Goal: Task Accomplishment & Management: Manage account settings

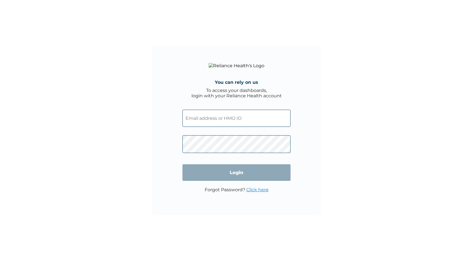
click at [250, 116] on input "text" at bounding box center [236, 118] width 108 height 17
click at [271, 121] on input "text" at bounding box center [236, 118] width 108 height 17
click at [312, 117] on div "You can rely on us To access your dashboards, login with your Reliance Health a…" at bounding box center [236, 130] width 169 height 169
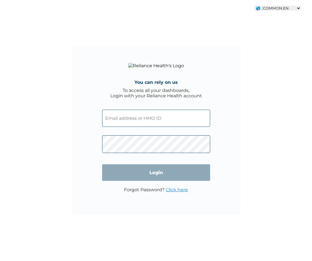
click at [287, 7] on select "🌎 ;COMMON.EN 🌎 ;COMMON.FR" at bounding box center [278, 8] width 46 height 5
select select "fr-SN"
click at [261, 6] on select "🌎 ;COMMON.EN 🌎 ;COMMON.FR" at bounding box center [278, 8] width 46 height 5
type input "Connectez-vous à votre compte"
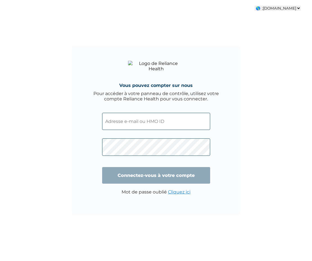
click at [285, 9] on select "🌎 ;COMMON.EN 🌎 ;COMMON.FR" at bounding box center [278, 8] width 46 height 5
select select "en-NG"
click at [261, 6] on select "🌎 ;COMMON.EN 🌎 ;COMMON.FR" at bounding box center [278, 8] width 46 height 5
type input "Login"
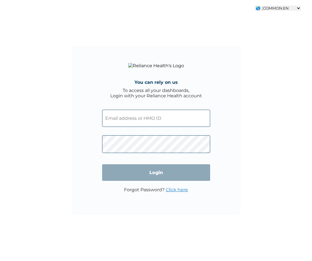
click at [285, 6] on select "🌎 ;COMMON.EN 🌎 ;COMMON.FR" at bounding box center [278, 8] width 46 height 5
select select "fr-SN"
click at [261, 6] on select "🌎 ;COMMON.EN 🌎 ;COMMON.FR" at bounding box center [278, 8] width 46 height 5
type input "Connectez-vous à votre compte"
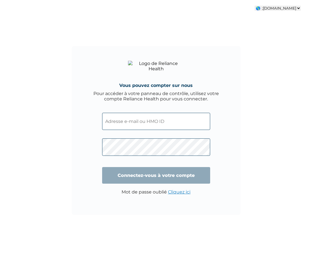
click at [279, 9] on select "🌎 ;COMMON.EN 🌎 ;[DOMAIN_NAME]" at bounding box center [278, 8] width 46 height 5
select select "en-NG"
click at [261, 6] on select "🌎 ;COMMON.EN 🌎 ;[DOMAIN_NAME]" at bounding box center [278, 8] width 46 height 5
type input "Login"
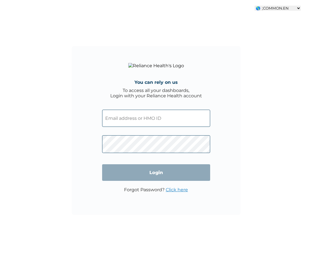
click at [282, 7] on select "🌎 ;COMMON.EN 🌎 ;COMMON.FR" at bounding box center [278, 8] width 46 height 5
select select "fr-SN"
click at [261, 6] on select "🌎 ;COMMON.EN 🌎 ;COMMON.FR" at bounding box center [278, 8] width 46 height 5
type input "Connectez-vous à votre compte"
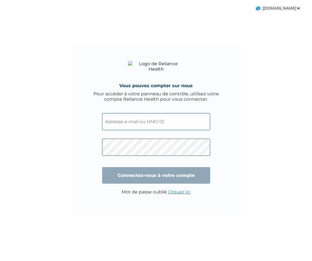
select select "fr-SN"
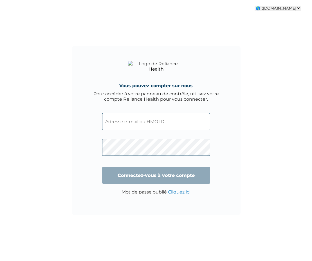
select select "fr-SN"
click at [286, 9] on select "🌎 Anglais 🌎 Français" at bounding box center [287, 8] width 27 height 5
select select "en-NG"
click at [274, 6] on select "🌎 Anglais 🌎 Français" at bounding box center [287, 8] width 27 height 5
type input "Login"
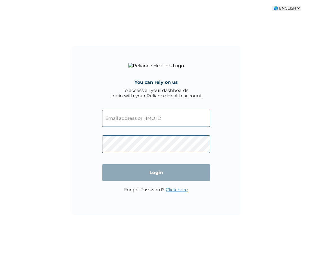
click at [290, 8] on select "🌎 ENGLISH 🌎 FRENCH" at bounding box center [286, 8] width 28 height 5
select select "fr-SN"
click at [272, 6] on select "🌎 ENGLISH 🌎 FRENCH" at bounding box center [286, 8] width 28 height 5
type input "Connectez-vous à votre compte"
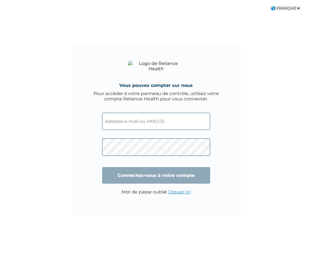
click at [286, 9] on select "🌎 ANGLAIS 🌎 FRANÇAIS" at bounding box center [285, 8] width 31 height 5
select select "en-NG"
click at [271, 6] on select "🌎 ANGLAIS 🌎 FRANÇAIS" at bounding box center [285, 8] width 31 height 5
type input "Login"
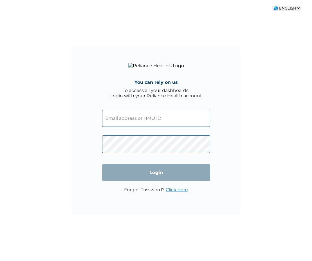
click at [289, 9] on select "🌎 ENGLISH 🌎 FRENCH" at bounding box center [286, 8] width 28 height 5
select select "fr-SN"
click at [272, 6] on select "🌎 ENGLISH 🌎 FRENCH" at bounding box center [286, 8] width 28 height 5
type input "Connectez-vous à votre compte"
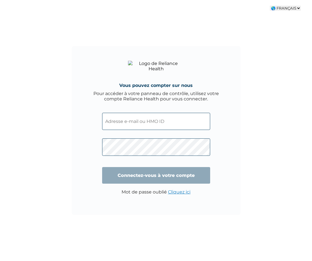
click at [279, 7] on select "🌎 ANGLAIS 🌎 FRANÇAIS" at bounding box center [285, 8] width 31 height 5
select select "en-NG"
click at [271, 6] on select "🌎 ANGLAIS 🌎 FRANÇAIS" at bounding box center [285, 8] width 31 height 5
type input "Login"
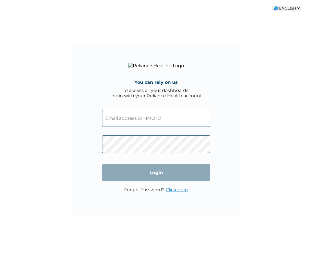
click at [290, 8] on select "🌎 ENGLISH 🌎 FRENCH" at bounding box center [286, 8] width 28 height 5
select select "fr-SN"
click at [272, 6] on select "🌎 ENGLISH 🌎 FRENCH" at bounding box center [286, 8] width 28 height 5
type input "Connectez-vous à votre compte"
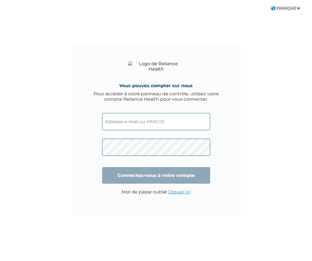
select select "fr-SN"
click at [164, 127] on input "text" at bounding box center [156, 121] width 108 height 17
type input "GTH/10024/A"
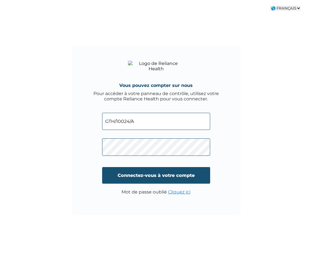
click at [148, 176] on input "Connectez-vous à votre compte" at bounding box center [156, 175] width 108 height 17
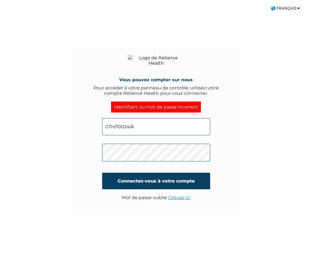
click at [174, 124] on input "GTH/10024/A" at bounding box center [156, 126] width 108 height 17
click at [137, 127] on input "GTH/10024/A" at bounding box center [156, 126] width 108 height 17
click at [156, 127] on input "GTH/10024/A" at bounding box center [156, 126] width 108 height 17
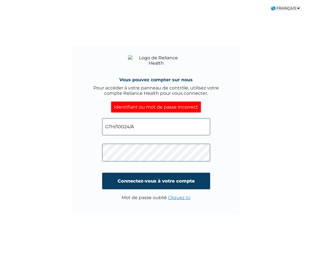
type input "KDE/10005/A"
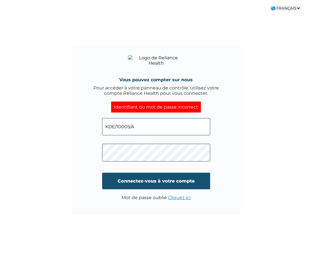
click at [138, 178] on input "Connectez-vous à votre compte" at bounding box center [156, 181] width 108 height 17
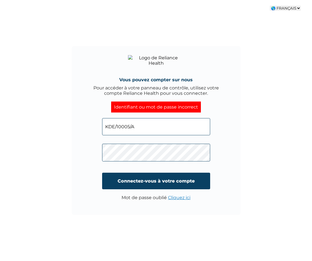
click at [148, 131] on input "KDE/10005/A" at bounding box center [156, 126] width 108 height 17
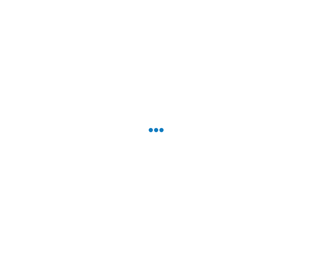
select select "fr-SN"
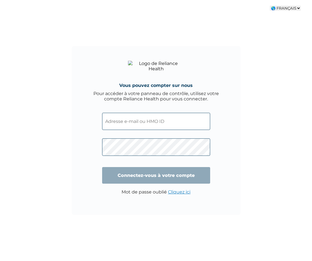
click at [167, 121] on input "text" at bounding box center [156, 121] width 108 height 17
type input "KDE/10005/A"
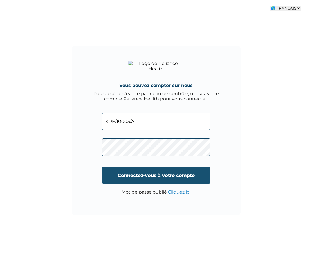
click at [142, 172] on input "Connectez-vous à votre compte" at bounding box center [156, 175] width 108 height 17
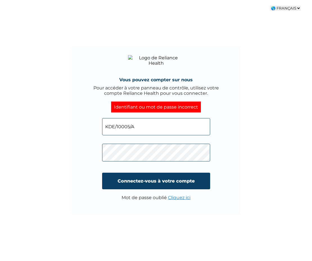
click at [285, 7] on select "🌎 ANGLAIS 🌎 FRANÇAIS" at bounding box center [285, 8] width 31 height 5
select select "en-NG"
click at [271, 6] on select "🌎 ANGLAIS 🌎 FRANÇAIS" at bounding box center [285, 8] width 31 height 5
type input "Login"
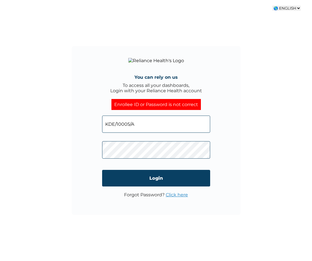
click at [284, 9] on select "🌎 ENGLISH 🌎 FRENCH" at bounding box center [286, 8] width 28 height 5
select select "fr-SN"
click at [272, 6] on select "🌎 ENGLISH 🌎 FRENCH" at bounding box center [286, 8] width 28 height 5
type input "Connectez-vous à votre compte"
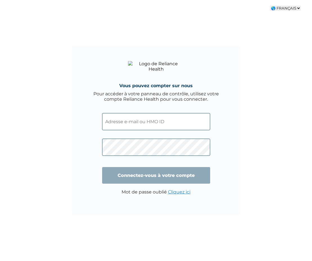
select select "fr-SN"
click at [180, 120] on input "text" at bounding box center [156, 121] width 108 height 17
type input "KDE/10005/A"
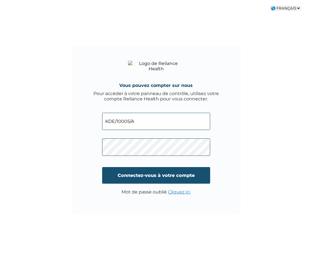
click at [193, 170] on input "Connectez-vous à votre compte" at bounding box center [156, 175] width 108 height 17
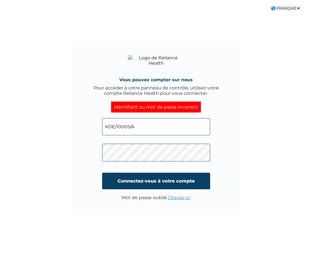
click at [152, 130] on input "KDE/10005/A" at bounding box center [156, 126] width 108 height 17
type input "GTH/10024/A"
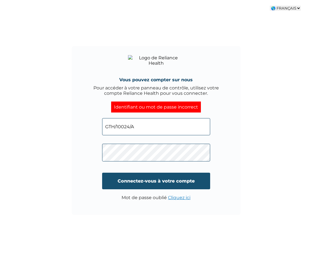
click at [143, 178] on input "Connectez-vous à votre compte" at bounding box center [156, 181] width 108 height 17
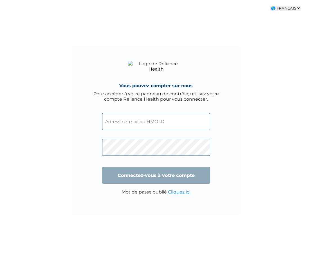
select select "fr-SN"
click at [142, 120] on input "text" at bounding box center [156, 121] width 108 height 17
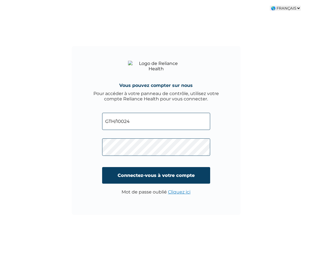
type input "GTH/10024/A"
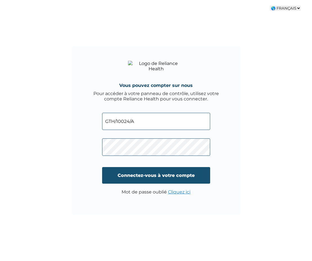
click at [143, 175] on input "Connectez-vous à votre compte" at bounding box center [156, 175] width 108 height 17
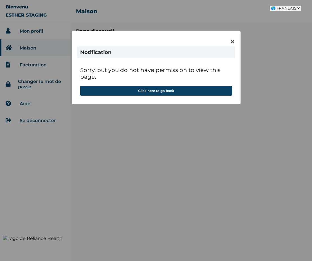
select select "fr-SN"
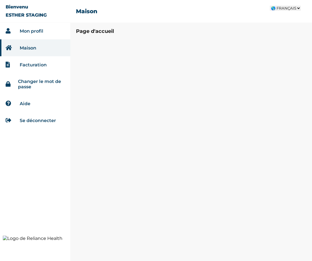
click at [39, 30] on link "Mon profil" at bounding box center [32, 30] width 24 height 5
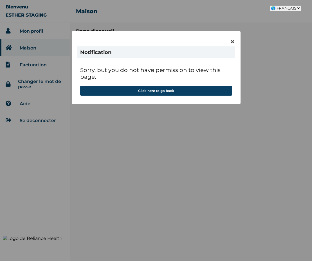
select select "fr-SN"
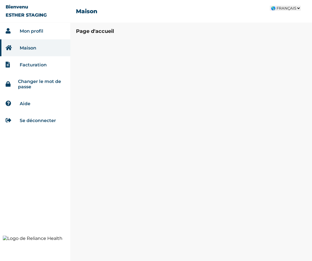
click at [20, 65] on link "Facturation" at bounding box center [33, 64] width 27 height 5
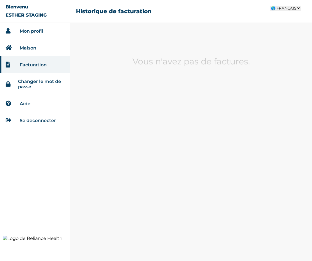
click at [42, 81] on link "Changer le mot de passe" at bounding box center [41, 84] width 47 height 11
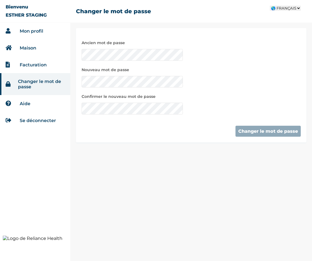
click at [34, 103] on li "Aide" at bounding box center [35, 103] width 70 height 17
click at [24, 106] on link "Aide" at bounding box center [25, 103] width 11 height 5
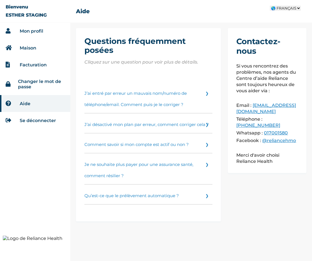
click at [285, 9] on select "🌎 ANGLAIS 🌎 FRANÇAIS" at bounding box center [285, 8] width 31 height 5
click at [271, 6] on select "🌎 ANGLAIS 🌎 FRANÇAIS" at bounding box center [285, 8] width 31 height 5
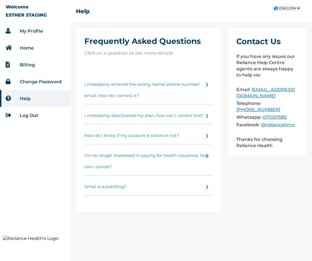
click at [22, 64] on link "Billing" at bounding box center [27, 64] width 15 height 5
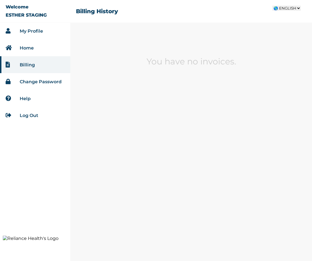
click at [39, 83] on link "Change Password" at bounding box center [41, 81] width 42 height 5
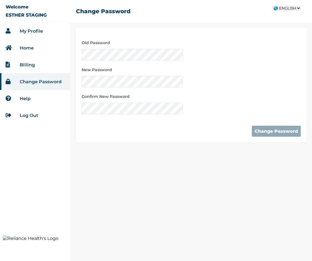
click at [23, 101] on li "Help" at bounding box center [35, 98] width 70 height 17
click at [23, 100] on link "Help" at bounding box center [25, 98] width 11 height 5
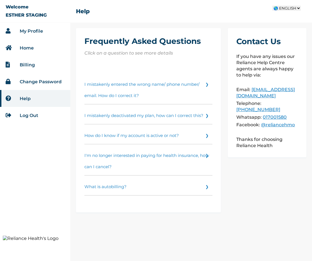
click at [282, 8] on select "🌎 ENGLISH 🌎 FRENCH" at bounding box center [286, 8] width 28 height 5
select select "fr-SN"
click at [272, 6] on select "🌎 ENGLISH 🌎 FRENCH" at bounding box center [286, 8] width 28 height 5
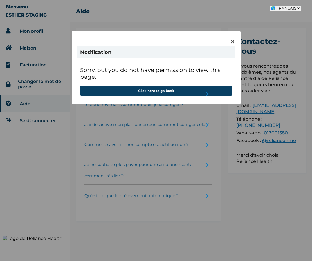
click at [283, 6] on select "🌎 ANGLAIS 🌎 FRANÇAIS" at bounding box center [285, 8] width 31 height 5
click at [271, 6] on select "🌎 ANGLAIS 🌎 FRANÇAIS" at bounding box center [285, 8] width 31 height 5
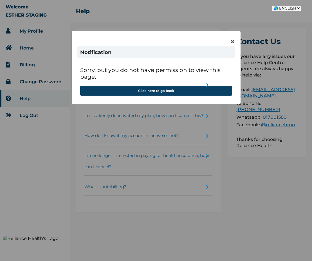
click at [282, 7] on select "🌎 ENGLISH 🌎 FRENCH" at bounding box center [286, 8] width 28 height 5
click at [272, 6] on select "🌎 ENGLISH 🌎 FRENCH" at bounding box center [286, 8] width 28 height 5
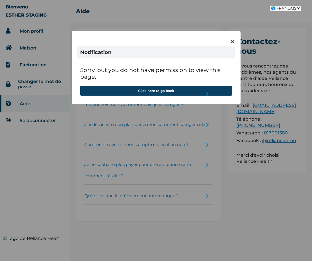
click at [281, 8] on select "🌎 ANGLAIS 🌎 FRANÇAIS" at bounding box center [285, 8] width 31 height 5
click at [271, 6] on select "🌎 ANGLAIS 🌎 FRANÇAIS" at bounding box center [285, 8] width 31 height 5
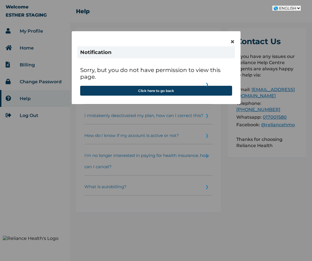
click at [278, 10] on select "🌎 ENGLISH 🌎 FRENCH" at bounding box center [286, 8] width 28 height 5
select select "fr-SN"
click at [272, 6] on select "🌎 ENGLISH 🌎 FRENCH" at bounding box center [286, 8] width 28 height 5
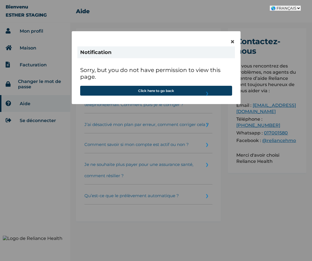
click at [81, 70] on p "Sorry, but you do not have permission to view this page." at bounding box center [156, 76] width 152 height 19
drag, startPoint x: 81, startPoint y: 70, endPoint x: 136, endPoint y: 68, distance: 55.7
click at [136, 68] on p "Sorry, but you do not have permission to view this page." at bounding box center [156, 76] width 152 height 19
copy p "Sorry, but you do not"
select select "fr-SN"
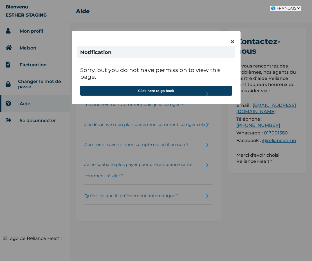
select select "fr-SN"
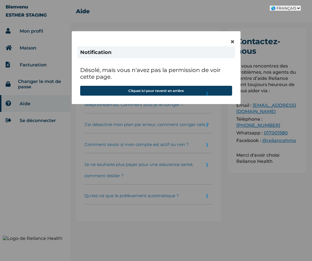
select select "fr-SN"
click at [281, 6] on select "🌎 ANGLAIS 🌎 FRANÇAIS" at bounding box center [285, 8] width 31 height 5
click at [271, 6] on select "🌎 ANGLAIS 🌎 FRANÇAIS" at bounding box center [285, 8] width 31 height 5
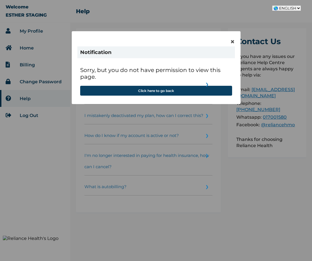
click at [279, 9] on select "🌎 ENGLISH 🌎 FRENCH" at bounding box center [286, 8] width 28 height 5
select select "fr-SN"
click at [272, 6] on select "🌎 ENGLISH 🌎 FRENCH" at bounding box center [286, 8] width 28 height 5
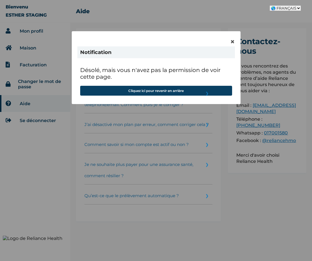
click at [290, 8] on select "🌎 FRANÇAIS 🌎 FRANÇAIS 🌎 ANGLAIS 🌎 ARABE" at bounding box center [285, 8] width 31 height 5
click at [270, 6] on select "🌎 FRANÇAIS 🌎 FRANÇAIS 🌎 ANGLAIS 🌎 ARABE" at bounding box center [285, 8] width 31 height 5
click at [287, 8] on select "🌎 FRANÇAIS 🌎 FRANÇAIS 🌎 ANGLAIS 🌎 ARABE" at bounding box center [285, 8] width 31 height 5
click at [271, 6] on select "🌎 FRANÇAIS 🌎 FRANÇAIS 🌎 ANGLAIS 🌎 ARABE" at bounding box center [285, 8] width 31 height 5
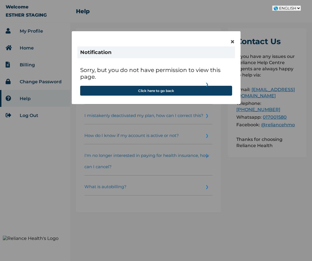
click at [295, 8] on select "🌎 FRENCH 🌎 FRENCH 🌎 ENGLISH 🌎 ARABIC" at bounding box center [286, 8] width 28 height 5
select select "ar-EG"
click at [272, 6] on select "🌎 FRENCH 🌎 FRENCH 🌎 ENGLISH 🌎 ARABIC" at bounding box center [286, 8] width 28 height 5
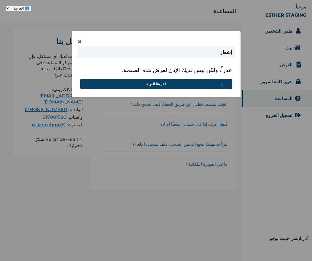
click at [15, 7] on select "🌎 الفرنسية 🌎 الفرنسية 🌎 الإنجليزية 🌎 العربية" at bounding box center [18, 8] width 25 height 5
click at [31, 6] on select "🌎 الفرنسية 🌎 الفرنسية 🌎 الإنجليزية 🌎 العربية" at bounding box center [18, 8] width 25 height 5
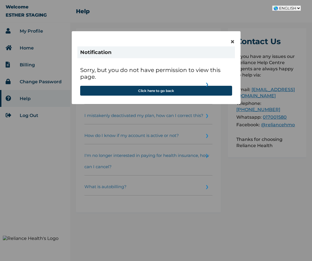
click at [293, 9] on select "🌎 FRENCH 🌎 FRENCH 🌎 ENGLISH 🌎 ARABIC" at bounding box center [286, 8] width 28 height 5
click at [272, 6] on select "🌎 FRENCH 🌎 FRENCH 🌎 ENGLISH 🌎 ARABIC" at bounding box center [286, 8] width 28 height 5
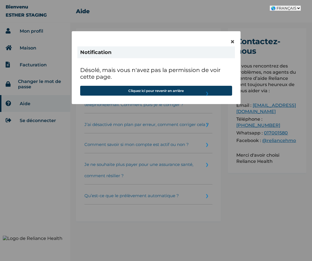
click at [289, 10] on select "🌎 FRANÇAIS 🌎 FRANÇAIS 🌎 ANGLAIS 🌎 ARABE" at bounding box center [285, 8] width 31 height 5
select select "fr-CI"
click at [270, 6] on select "🌎 FRANÇAIS 🌎 FRANÇAIS 🌎 ANGLAIS 🌎 ARABE" at bounding box center [285, 8] width 31 height 5
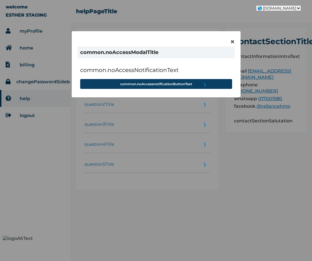
click at [285, 8] on select "🌎 COMMON.FR 🌎 COMMON.FR 🌎 COMMON.EN 🌎 COMMON.AR" at bounding box center [278, 8] width 44 height 5
click at [263, 6] on select "🌎 COMMON.FR 🌎 COMMON.FR 🌎 COMMON.EN 🌎 COMMON.AR" at bounding box center [278, 8] width 44 height 5
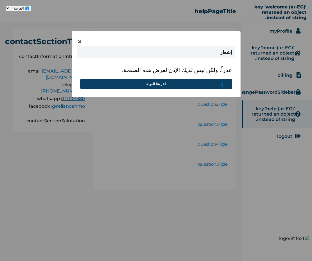
click at [10, 6] on select "🌎 الفرنسية 🌎 الفرنسية 🌎 الإنجليزية 🌎 العربية" at bounding box center [18, 8] width 25 height 5
click at [31, 6] on select "🌎 الفرنسية 🌎 الفرنسية 🌎 الإنجليزية 🌎 العربية" at bounding box center [18, 8] width 25 height 5
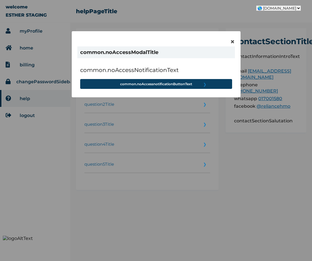
click at [284, 6] on select "🌎 COMMON.FR 🌎 COMMON.FR 🌎 COMMON.EN 🌎 COMMON.AR" at bounding box center [278, 8] width 44 height 5
click at [256, 6] on select "🌎 COMMON.FR 🌎 COMMON.FR 🌎 COMMON.EN 🌎 COMMON.AR" at bounding box center [278, 8] width 44 height 5
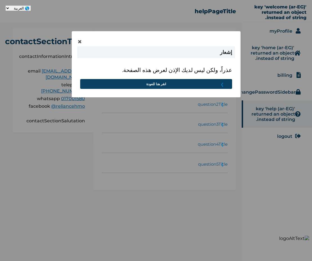
click at [20, 7] on select "🌎 الفرنسية 🌎 الفرنسية 🌎 الإنجليزية 🌎 العربية" at bounding box center [18, 8] width 25 height 5
click at [6, 6] on select "🌎 الفرنسية 🌎 الفرنسية 🌎 الإنجليزية 🌎 العربية" at bounding box center [18, 8] width 25 height 5
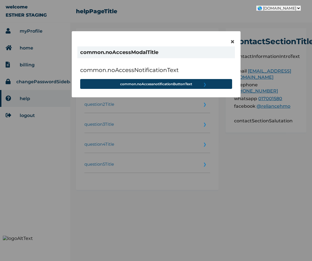
click at [280, 6] on select "🌎 COMMON.FR 🌎 COMMON.FR 🌎 COMMON.EN 🌎 COMMON.AR" at bounding box center [278, 8] width 44 height 5
select select "en-NG"
click at [263, 6] on select "🌎 COMMON.FR 🌎 COMMON.FR 🌎 COMMON.EN 🌎 COMMON.AR" at bounding box center [278, 8] width 44 height 5
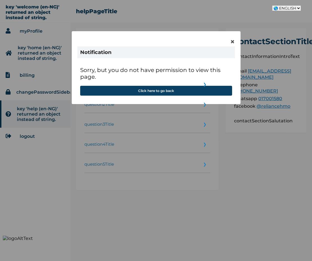
select select "en-NG"
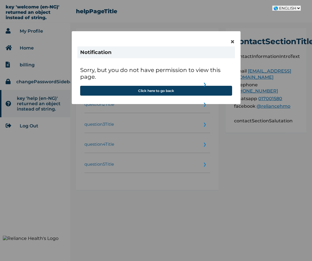
select select "en-NG"
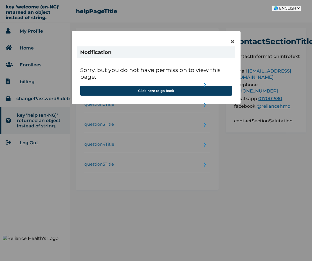
select select "en-NG"
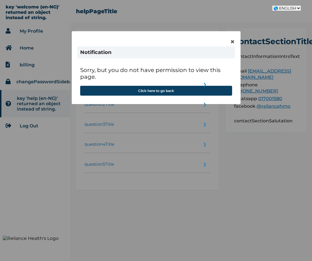
select select "en-NG"
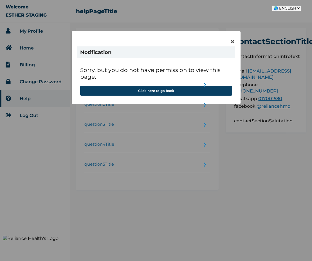
select select "en-NG"
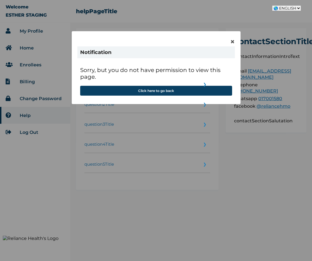
select select "en-NG"
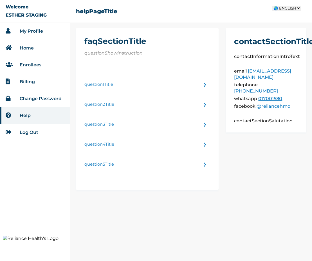
click at [26, 131] on link "Log Out" at bounding box center [29, 132] width 19 height 5
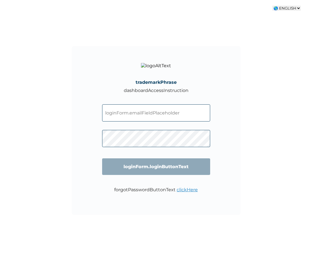
select select "en-NG"
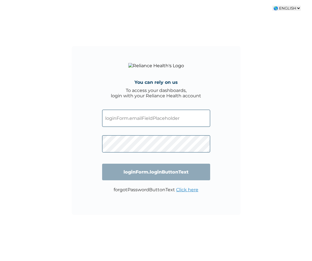
select select "en-NG"
click at [162, 121] on input "text" at bounding box center [156, 118] width 108 height 17
click at [182, 188] on link "Click here" at bounding box center [187, 189] width 22 height 5
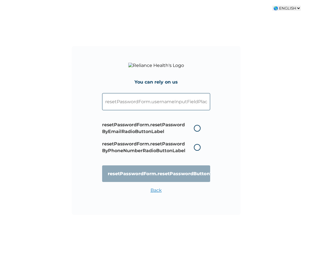
click at [169, 100] on input "text" at bounding box center [156, 101] width 108 height 17
click at [226, 156] on div "You can rely on us resetPasswordForm.resetPasswordByEmailRadioButtonLabel reset…" at bounding box center [156, 130] width 169 height 169
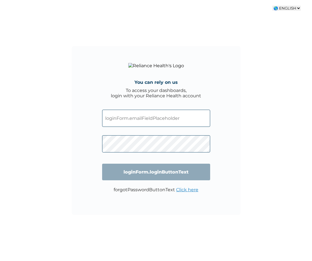
select select "en-NG"
click at [180, 192] on link "Click here" at bounding box center [187, 189] width 22 height 5
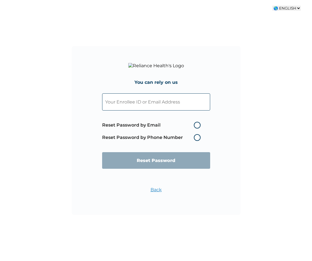
click at [156, 188] on link "Back" at bounding box center [155, 189] width 11 height 5
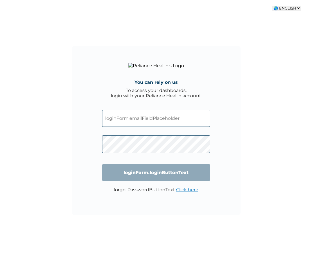
click at [189, 191] on link "Click here" at bounding box center [187, 189] width 22 height 5
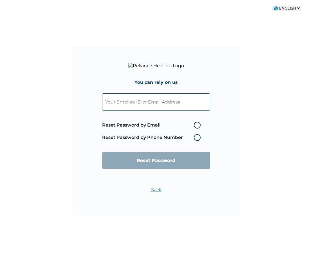
click at [156, 191] on link "Back" at bounding box center [155, 189] width 11 height 5
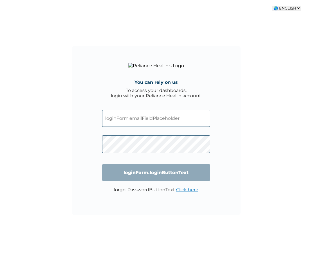
click at [185, 189] on link "Click here" at bounding box center [187, 189] width 22 height 5
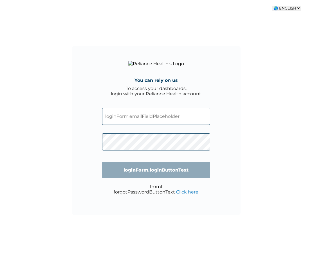
select select "en-NG"
click at [183, 192] on link "Click here" at bounding box center [187, 191] width 22 height 5
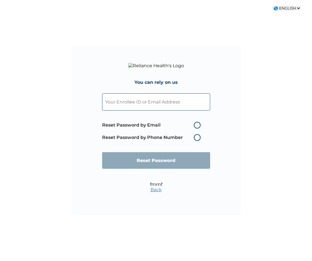
click at [157, 191] on link "Back" at bounding box center [155, 189] width 11 height 5
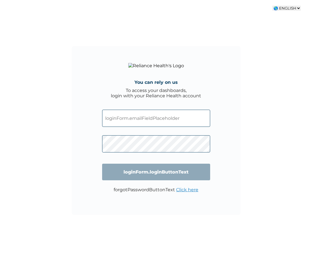
select select "en-NG"
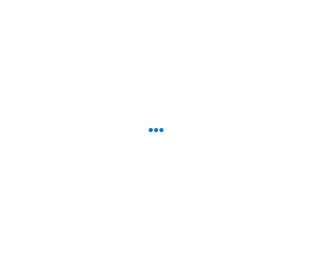
select select "en-NG"
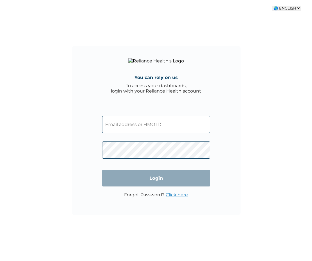
select select "en-NG"
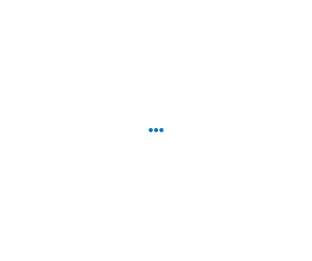
select select "en-NG"
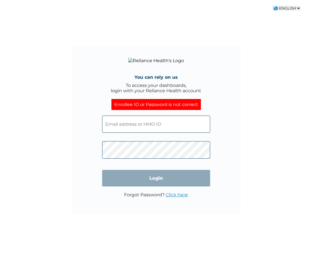
click at [287, 9] on select "🌎 FRENCH 🌎 FRENCH 🌎 ENGLISH 🌎 ARABIC" at bounding box center [286, 8] width 28 height 5
select select "fr-SN"
click at [272, 6] on select "🌎 FRENCH 🌎 FRENCH 🌎 ENGLISH 🌎 ARABIC" at bounding box center [286, 8] width 28 height 5
type input "Connectez-vous à votre compte"
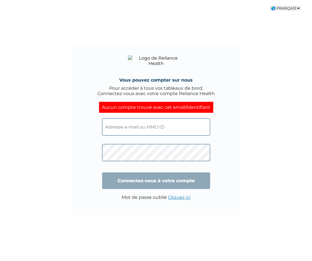
select select "fr-SN"
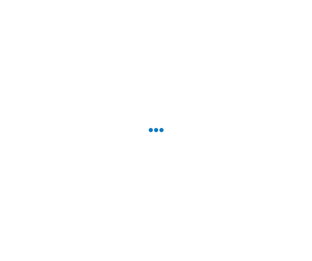
select select "fr-SN"
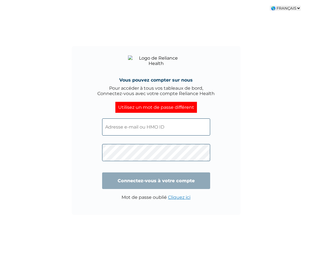
select select "fr-SN"
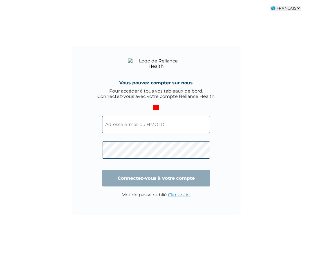
select select "fr-SN"
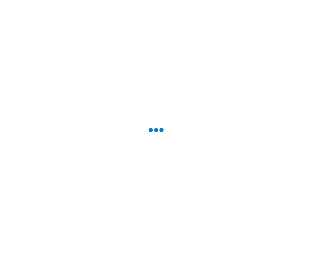
select select "fr-SN"
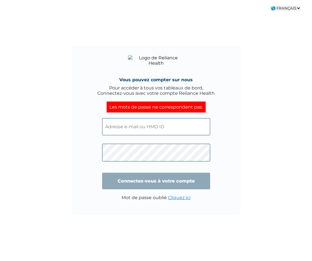
click at [279, 10] on select "🌎 FRANÇAIS 🌎 FRANÇAIS 🌎 ANGLAIS 🌎 ARABE" at bounding box center [285, 8] width 31 height 5
select select "en-NG"
click at [271, 6] on select "🌎 FRANÇAIS 🌎 FRANÇAIS 🌎 ANGLAIS 🌎 ARABE" at bounding box center [285, 8] width 31 height 5
type input "Login"
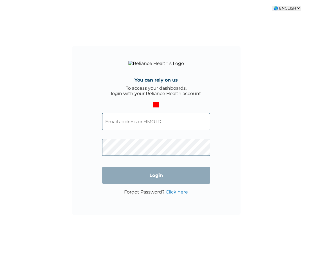
select select "en-NG"
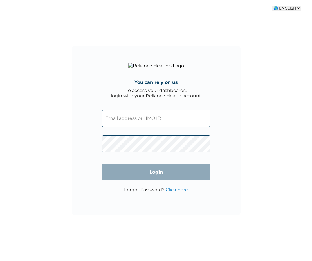
select select "en-NG"
click at [168, 191] on link "Click here" at bounding box center [177, 189] width 22 height 5
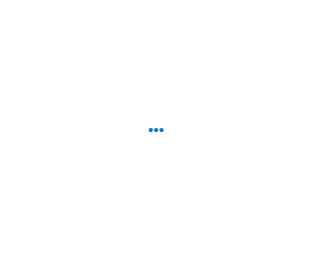
select select "en-NG"
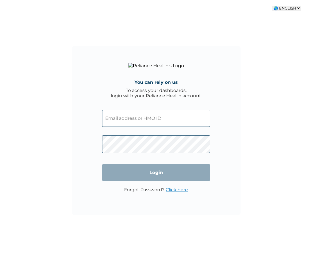
click at [174, 189] on link "Click here" at bounding box center [177, 189] width 22 height 5
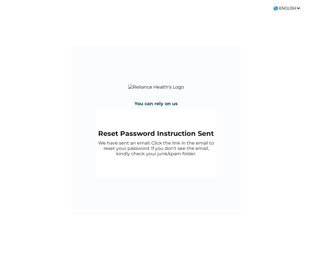
click at [290, 8] on select "🌎 FRENCH 🌎 FRENCH 🌎 ENGLISH 🌎 ARABIC" at bounding box center [286, 8] width 28 height 5
click at [272, 6] on select "🌎 FRENCH 🌎 FRENCH 🌎 ENGLISH 🌎 ARABIC" at bounding box center [286, 8] width 28 height 5
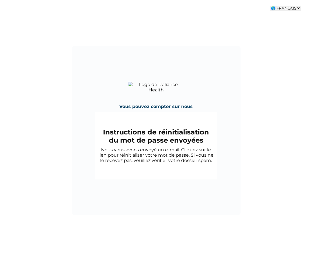
click at [289, 8] on select "🌎 FRANÇAIS 🌎 FRANÇAIS 🌎 ANGLAIS 🌎 ARABE" at bounding box center [285, 8] width 31 height 5
click at [270, 6] on select "🌎 FRANÇAIS 🌎 FRANÇAIS 🌎 ANGLAIS 🌎 ARABE" at bounding box center [285, 8] width 31 height 5
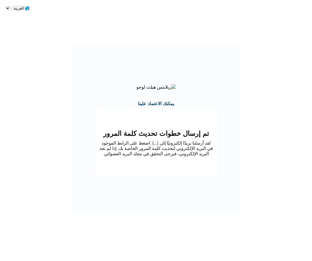
click at [15, 8] on select "🌎 الفرنسية 🌎 الفرنسية 🌎 الإنجليزية 🌎 العربية" at bounding box center [18, 8] width 25 height 5
click at [31, 6] on select "🌎 الفرنسية 🌎 الفرنسية 🌎 الإنجليزية 🌎 العربية" at bounding box center [18, 8] width 25 height 5
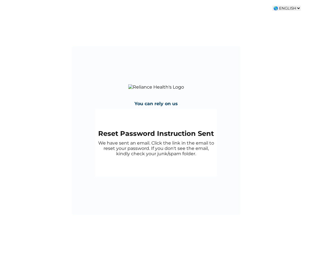
click at [288, 6] on select "🌎 FRENCH 🌎 FRENCH 🌎 ENGLISH 🌎 ARABIC" at bounding box center [286, 8] width 28 height 5
select select "fr-SN"
click at [272, 6] on select "🌎 FRENCH 🌎 FRENCH 🌎 ENGLISH 🌎 ARABIC" at bounding box center [286, 8] width 28 height 5
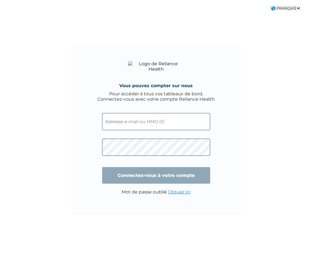
select select "fr-SN"
click at [157, 116] on input "text" at bounding box center [156, 121] width 108 height 17
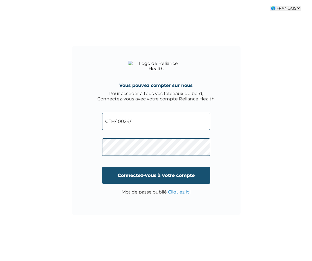
type input "GTH/10024/"
click at [167, 173] on input "Connectez-vous à votre compte" at bounding box center [156, 175] width 108 height 17
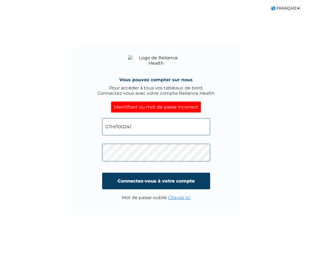
click at [172, 127] on input "GTH/10024/" at bounding box center [156, 126] width 108 height 17
type input "GTH/10024/A"
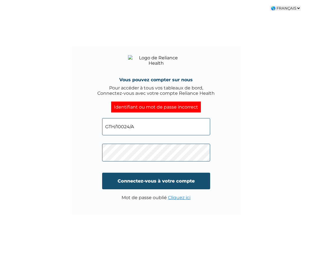
click at [148, 177] on input "Connectez-vous à votre compte" at bounding box center [156, 181] width 108 height 17
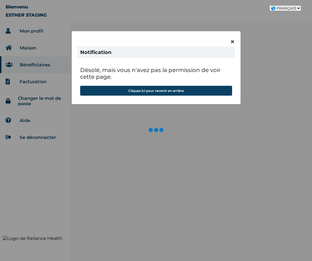
select select "fr-SN"
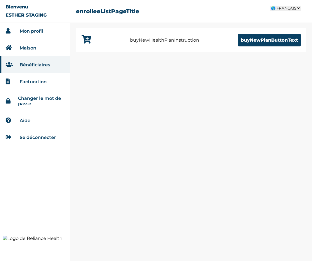
click at [42, 134] on li "Se déconnecter" at bounding box center [35, 137] width 70 height 17
click at [40, 139] on link "Se déconnecter" at bounding box center [38, 137] width 36 height 5
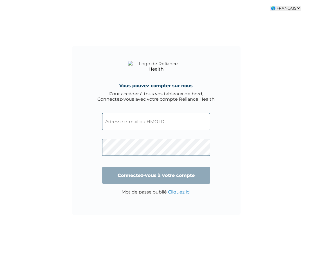
select select "fr-SN"
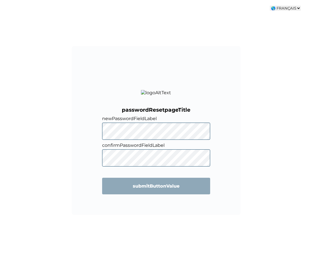
select select "fr-SN"
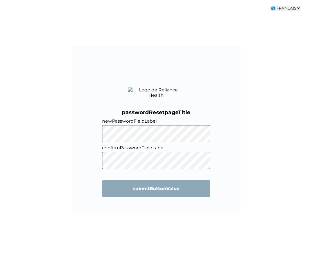
select select "fr-SN"
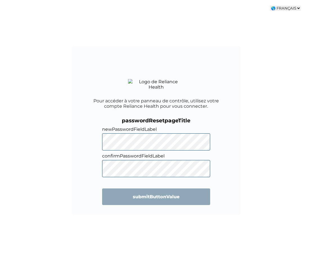
select select "fr-SN"
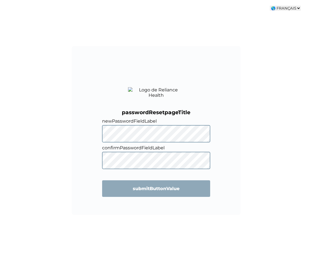
select select "fr-SN"
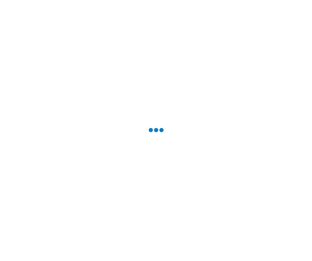
select select "fr-SN"
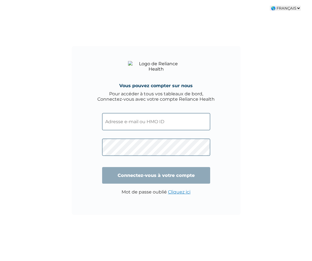
select select "fr-SN"
click at [191, 125] on input "text" at bounding box center [156, 121] width 108 height 17
type input "MWC/10002/A"
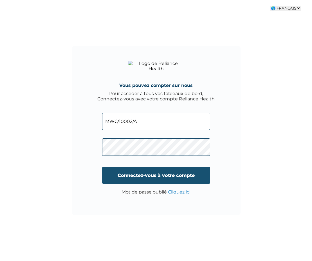
click at [166, 178] on input "Connectez-vous à votre compte" at bounding box center [156, 175] width 108 height 17
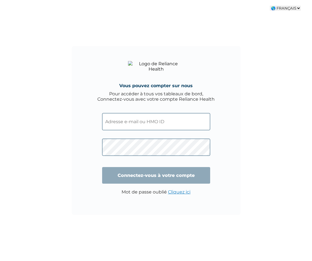
select select "fr-SN"
click at [166, 125] on input "text" at bounding box center [156, 121] width 108 height 17
type input "GTH/10024/A"
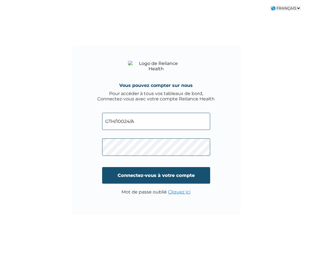
click at [156, 173] on input "Connectez-vous à votre compte" at bounding box center [156, 175] width 108 height 17
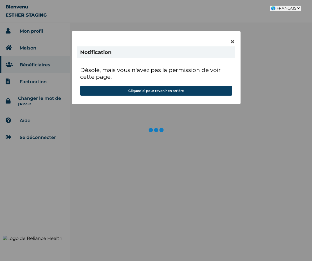
select select "fr-SN"
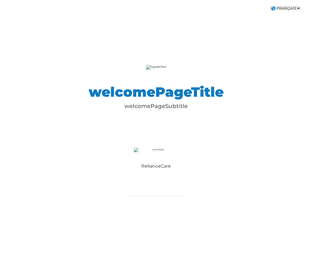
select select "fr-SN"
click at [287, 7] on select "🌎 FRANÇAIS 🌎 FRANÇAIS 🌎 ANGLAIS 🌎 ARABE" at bounding box center [285, 8] width 31 height 5
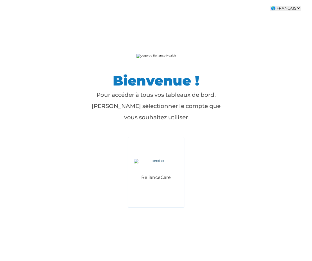
click at [286, 9] on select "🌎 FRANÇAIS 🌎 FRANÇAIS 🌎 ANGLAIS 🌎 ARABE" at bounding box center [285, 8] width 31 height 5
click at [271, 6] on select "🌎 FRANÇAIS 🌎 FRANÇAIS 🌎 ANGLAIS 🌎 ARABE" at bounding box center [285, 8] width 31 height 5
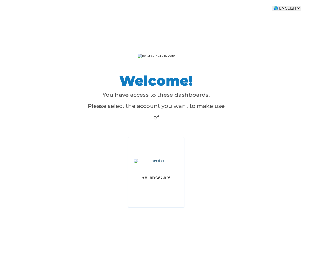
click at [283, 11] on div "Welcome! You have access to these dashboards, Please select the account you wan…" at bounding box center [156, 130] width 312 height 261
click at [283, 9] on select "🌎 FRENCH 🌎 FRENCH 🌎 ENGLISH 🌎 ARABIC" at bounding box center [286, 8] width 28 height 5
click at [272, 6] on select "🌎 FRENCH 🌎 FRENCH 🌎 ENGLISH 🌎 ARABIC" at bounding box center [286, 8] width 28 height 5
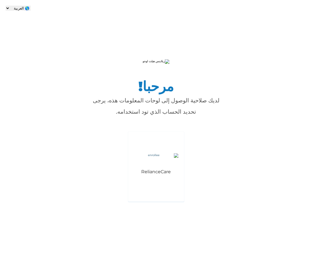
click at [15, 7] on select "🌎 الفرنسية 🌎 الفرنسية 🌎 الإنجليزية 🌎 العربية" at bounding box center [18, 8] width 25 height 5
select select "en-NG"
click at [31, 6] on select "🌎 الفرنسية 🌎 الفرنسية 🌎 الإنجليزية 🌎 العربية" at bounding box center [18, 8] width 25 height 5
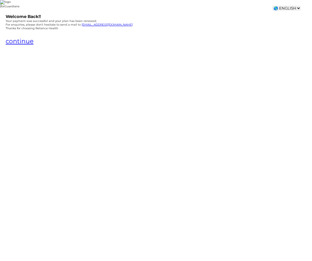
click at [281, 7] on select "🌎 FRENCH 🌎 FRENCH 🌎 ENGLISH 🌎 ARABIC" at bounding box center [286, 8] width 28 height 5
click at [272, 6] on select "🌎 FRENCH 🌎 FRENCH 🌎 ENGLISH 🌎 ARABIC" at bounding box center [286, 8] width 28 height 5
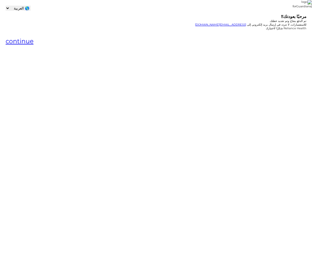
click at [17, 8] on select "🌎 الفرنسية 🌎 الفرنسية 🌎 الإنجليزية 🌎 العربية" at bounding box center [18, 8] width 25 height 5
select select "en-NG"
click at [31, 6] on select "🌎 الفرنسية 🌎 الفرنسية 🌎 الإنجليزية 🌎 العربية" at bounding box center [18, 8] width 25 height 5
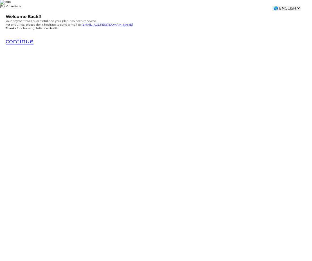
click at [285, 7] on select "🌎 FRENCH 🌎 FRENCH 🌎 ENGLISH 🌎 ARABIC" at bounding box center [286, 8] width 28 height 5
click at [272, 6] on select "🌎 FRENCH 🌎 FRENCH 🌎 ENGLISH 🌎 ARABIC" at bounding box center [286, 8] width 28 height 5
click at [287, 8] on select "🌎 FRANÇAIS 🌎 FRANÇAIS 🌎 ANGLAIS 🌎 ARABE" at bounding box center [285, 8] width 31 height 5
click at [270, 6] on select "🌎 FRANÇAIS 🌎 FRANÇAIS 🌎 ANGLAIS 🌎 ARABE" at bounding box center [285, 8] width 31 height 5
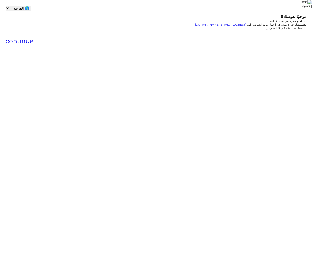
click at [20, 10] on select "🌎 الفرنسية 🌎 الفرنسية 🌎 الإنجليزية 🌎 العربية" at bounding box center [18, 8] width 25 height 5
select select "en-NG"
click at [31, 6] on select "🌎 الفرنسية 🌎 الفرنسية 🌎 الإنجليزية 🌎 العربية" at bounding box center [18, 8] width 25 height 5
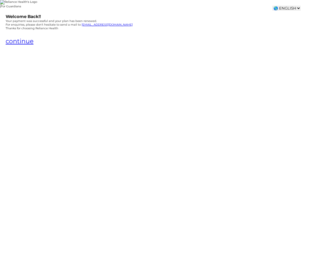
click at [284, 8] on select "🌎 FRENCH 🌎 FRENCH 🌎 ENGLISH 🌎 ARABIC" at bounding box center [286, 8] width 28 height 5
click at [272, 6] on select "🌎 FRENCH 🌎 FRENCH 🌎 ENGLISH 🌎 ARABIC" at bounding box center [286, 8] width 28 height 5
click at [287, 9] on select "🌎 FRANÇAIS 🌎 FRANÇAIS 🌎 ANGLAIS 🌎 ARABE" at bounding box center [285, 8] width 31 height 5
click at [270, 6] on select "🌎 FRANÇAIS 🌎 FRANÇAIS 🌎 ANGLAIS 🌎 ARABE" at bounding box center [285, 8] width 31 height 5
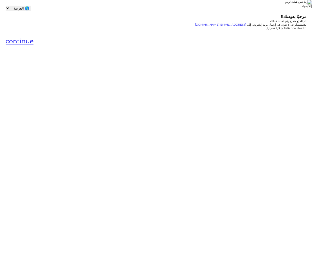
click at [20, 8] on select "🌎 الفرنسية 🌎 الفرنسية 🌎 الإنجليزية 🌎 العربية" at bounding box center [18, 8] width 25 height 5
select select "en-NG"
click at [31, 6] on select "🌎 الفرنسية 🌎 الفرنسية 🌎 الإنجليزية 🌎 العربية" at bounding box center [18, 8] width 25 height 5
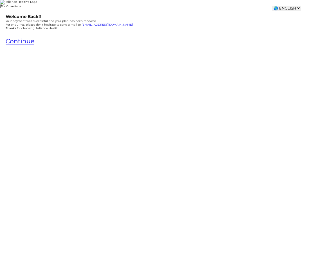
click at [293, 8] on select "🌎 FRENCH 🌎 FRENCH 🌎 ENGLISH 🌎 ARABIC" at bounding box center [286, 8] width 28 height 5
click at [272, 6] on select "🌎 FRENCH 🌎 FRENCH 🌎 ENGLISH 🌎 ARABIC" at bounding box center [286, 8] width 28 height 5
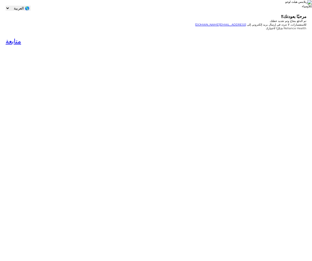
click at [14, 8] on select "🌎 الفرنسية 🌎 الفرنسية 🌎 الإنجليزية 🌎 العربية" at bounding box center [18, 8] width 25 height 5
select select "fr-SN"
click at [6, 6] on select "🌎 الفرنسية 🌎 الفرنسية 🌎 الإنجليزية 🌎 العربية" at bounding box center [18, 8] width 25 height 5
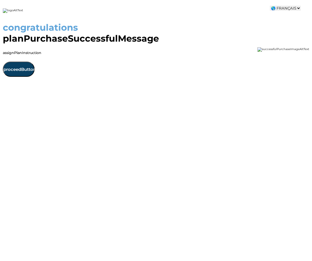
select select "fr-SN"
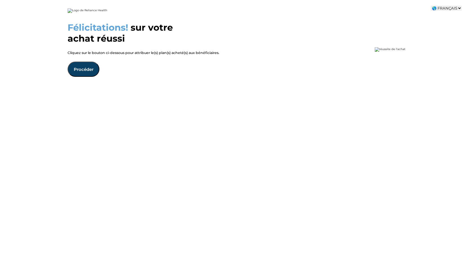
click at [440, 9] on select "🌎 FRANÇAIS 🌎 FRANÇAIS 🌎 ANGLAIS 🌎 ARABE" at bounding box center [445, 8] width 31 height 5
click at [432, 6] on select "🌎 FRANÇAIS 🌎 FRANÇAIS 🌎 ANGLAIS 🌎 ARABE" at bounding box center [445, 8] width 31 height 5
click at [449, 8] on select "🌎 FRENCH 🌎 FRENCH 🌎 ENGLISH 🌎 ARABIC" at bounding box center [447, 8] width 28 height 5
click at [433, 6] on select "🌎 FRENCH 🌎 FRENCH 🌎 ENGLISH 🌎 ARABIC" at bounding box center [447, 8] width 28 height 5
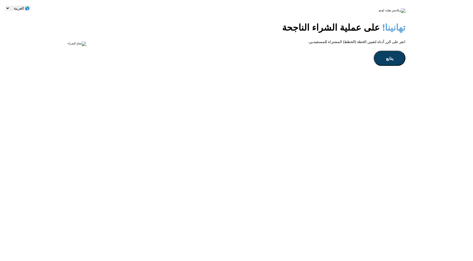
click at [10, 7] on select "🌎 الفرنسية 🌎 الفرنسية 🌎 الإنجليزية 🌎 العربية" at bounding box center [18, 8] width 25 height 5
select select "en-NG"
click at [31, 6] on select "🌎 الفرنسية 🌎 الفرنسية 🌎 الإنجليزية 🌎 العربية" at bounding box center [18, 8] width 25 height 5
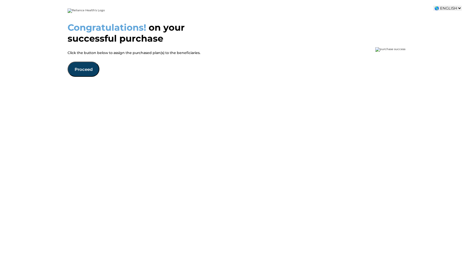
select select "en-NG"
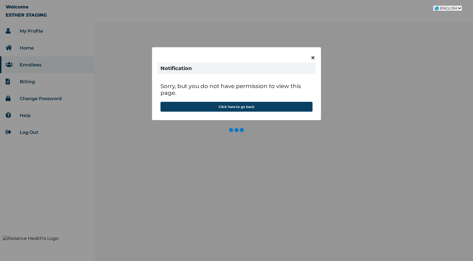
select select "en-NG"
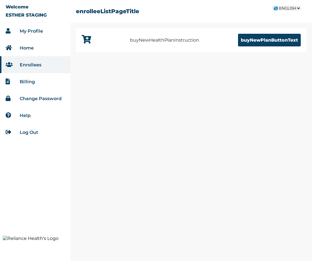
click at [31, 130] on link "Log Out" at bounding box center [29, 132] width 19 height 5
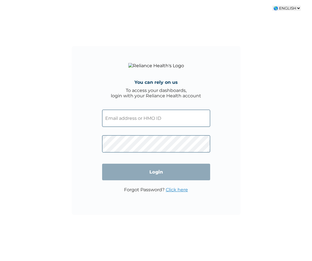
select select "en-NG"
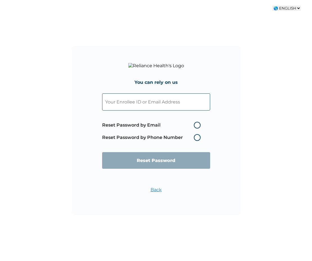
select select "en-NG"
click at [155, 190] on link "Back" at bounding box center [155, 189] width 11 height 5
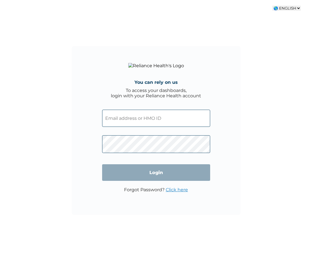
click at [161, 114] on input "text" at bounding box center [156, 118] width 108 height 17
type input "GTH/10024/A"
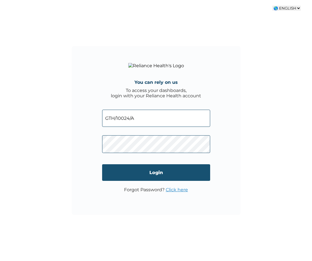
click at [150, 175] on input "Login" at bounding box center [156, 172] width 108 height 17
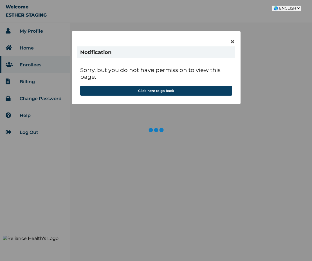
select select "en-NG"
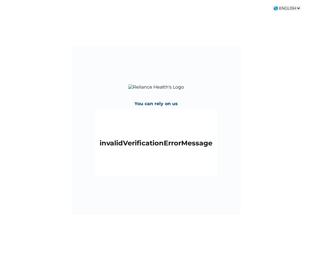
select select "en-NG"
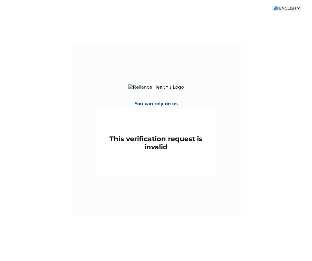
select select "en-NG"
click at [282, 10] on select "🌎 FRENCH 🌎 FRENCH 🌎 ENGLISH 🌎 ARABIC" at bounding box center [286, 8] width 28 height 5
select select "fr-SN"
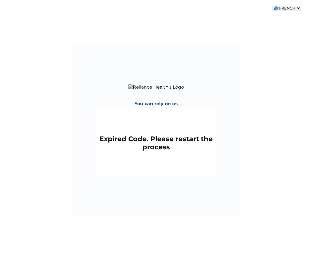
click at [272, 6] on select "🌎 FRENCH 🌎 FRENCH 🌎 ENGLISH 🌎 ARABIC" at bounding box center [286, 8] width 28 height 5
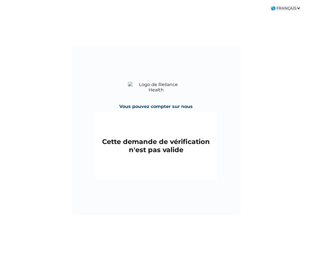
click at [285, 6] on select "🌎 FRANÇAIS 🌎 FRANÇAIS 🌎 ANGLAIS 🌎 ARABE" at bounding box center [285, 8] width 31 height 5
select select "en-NG"
click at [271, 6] on select "🌎 FRANÇAIS 🌎 FRANÇAIS 🌎 ANGLAIS 🌎 ARABE" at bounding box center [285, 8] width 31 height 5
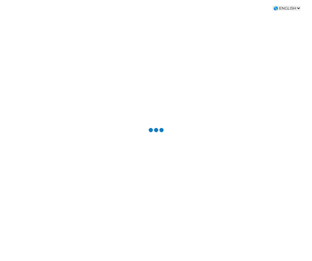
select select "en-NG"
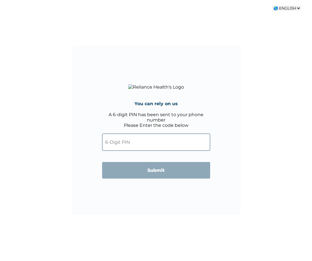
click at [285, 9] on select "🌎 FRENCH 🌎 FRENCH 🌎 ENGLISH 🌎 ARABIC" at bounding box center [286, 8] width 28 height 5
select select "ar-EG"
click at [272, 6] on select "🌎 FRENCH 🌎 FRENCH 🌎 ENGLISH 🌎 ARABIC" at bounding box center [286, 8] width 28 height 5
type input "إرسال"
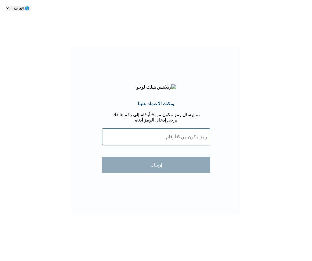
click at [21, 8] on select "🌎 الفرنسية 🌎 الفرنسية 🌎 الإنجليزية 🌎 العربية" at bounding box center [18, 8] width 25 height 5
select select "en-NG"
click at [31, 6] on select "🌎 الفرنسية 🌎 الفرنسية 🌎 الإنجليزية 🌎 العربية" at bounding box center [18, 8] width 25 height 5
type input "Submit"
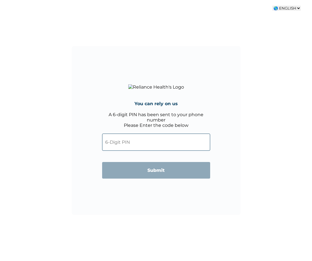
click at [285, 8] on select "🌎 FRENCH 🌎 FRENCH 🌎 ENGLISH 🌎 ARABIC" at bounding box center [286, 8] width 28 height 5
select select "fr-SN"
click at [272, 6] on select "🌎 FRENCH 🌎 FRENCH 🌎 ENGLISH 🌎 ARABIC" at bounding box center [286, 8] width 28 height 5
type input "Soumettre"
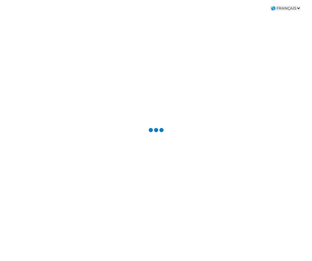
select select "fr-SN"
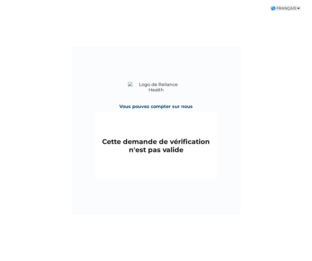
select select "fr-SN"
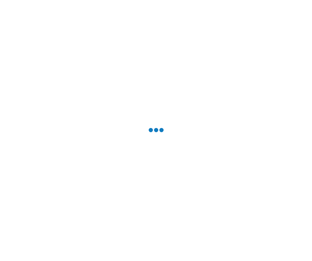
select select "fr-SN"
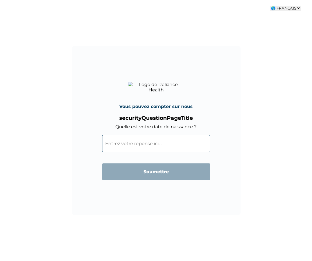
select select "fr-SN"
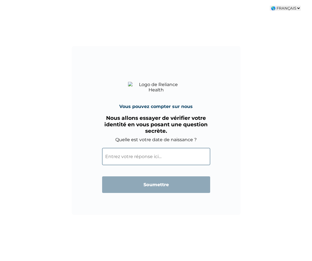
click at [282, 8] on select "🌎 FRANÇAIS 🌎 FRANÇAIS 🌎 ANGLAIS 🌎 ARABE" at bounding box center [285, 8] width 31 height 5
select select "en-NG"
click at [271, 6] on select "🌎 FRANÇAIS 🌎 FRANÇAIS 🌎 ANGLAIS 🌎 ARABE" at bounding box center [285, 8] width 31 height 5
type input "Submit"
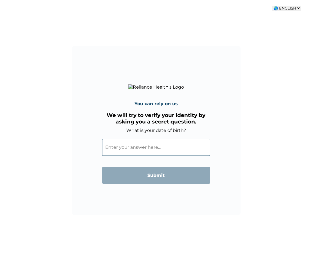
click at [285, 8] on select "🌎 FRENCH 🌎 FRENCH 🌎 ENGLISH 🌎 ARABIC" at bounding box center [286, 8] width 28 height 5
select select "ar-EG"
click at [272, 6] on select "🌎 FRENCH 🌎 FRENCH 🌎 ENGLISH 🌎 ARABIC" at bounding box center [286, 8] width 28 height 5
type input "إرسال"
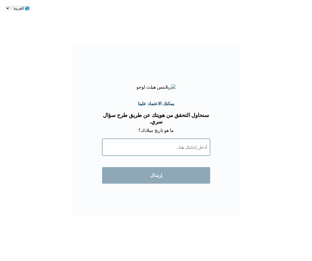
click at [20, 8] on select "🌎 الفرنسية 🌎 الفرنسية 🌎 الإنجليزية 🌎 العربية" at bounding box center [18, 8] width 25 height 5
select select "fr-SN"
click at [31, 6] on select "🌎 الفرنسية 🌎 الفرنسية 🌎 الإنجليزية 🌎 العربية" at bounding box center [18, 8] width 25 height 5
type input "Soumettre"
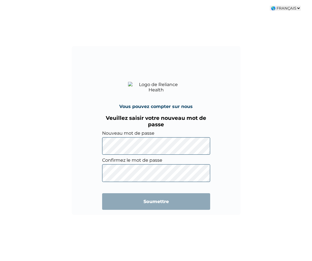
click at [287, 11] on div "Vous pouvez compter sur nous Veuillez saisir votre nouveau mot de passe Nouveau…" at bounding box center [156, 130] width 312 height 261
click at [287, 9] on select "🌎 FRANÇAIS 🌎 FRANÇAIS 🌎 ANGLAIS 🌎 ARABE" at bounding box center [285, 8] width 31 height 5
select select "en-NG"
click at [271, 6] on select "🌎 FRANÇAIS 🌎 FRANÇAIS 🌎 ANGLAIS 🌎 ARABE" at bounding box center [285, 8] width 31 height 5
type input "Submit"
